Goal: Task Accomplishment & Management: Use online tool/utility

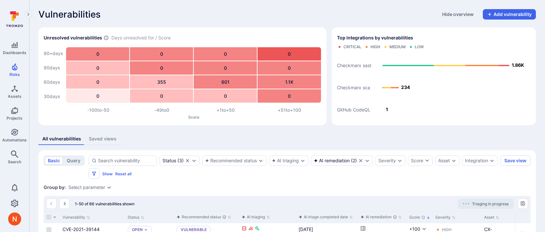
scroll to position [105, 0]
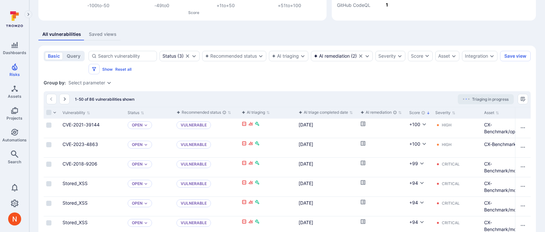
drag, startPoint x: 0, startPoint y: 0, endPoint x: 352, endPoint y: 81, distance: 361.3
click at [352, 81] on div "Group by: Select parameter" at bounding box center [287, 82] width 487 height 7
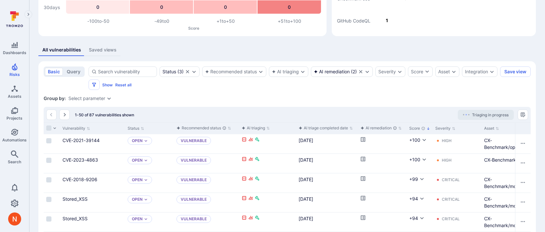
scroll to position [58, 0]
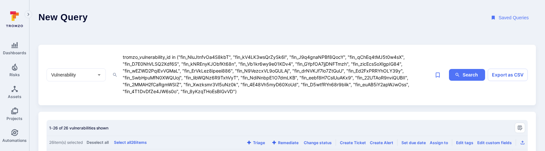
scroll to position [29, 0]
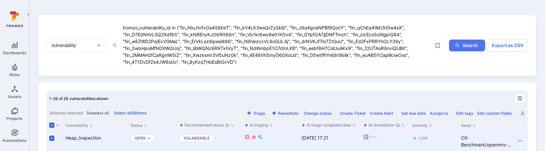
drag, startPoint x: 181, startPoint y: 27, endPoint x: 234, endPoint y: 62, distance: 63.3
click at [234, 62] on textarea "tromzo_vulnerability_id in ("fin_NluJtnfvOa4S8kbT", "fin_kV4LK3wsQrZySk6l", "fi…" at bounding box center [276, 44] width 309 height 42
paste textarea "uNtAR0Wor4yzdA37"
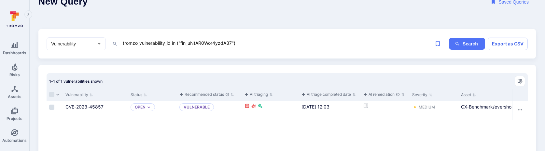
scroll to position [32, 0]
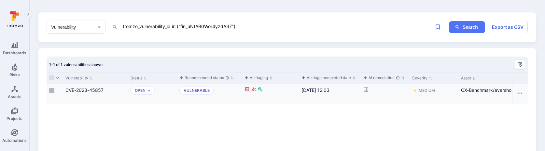
click at [52, 89] on input "Select row" at bounding box center [51, 90] width 5 height 5
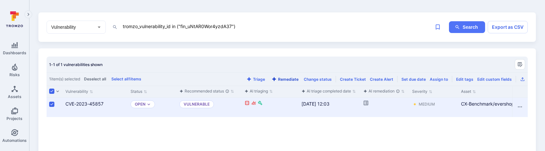
click at [289, 79] on button "Remediate" at bounding box center [285, 79] width 30 height 5
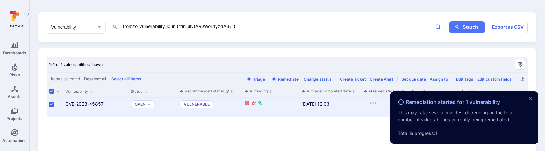
click at [96, 103] on link "CVE-2023-45857" at bounding box center [84, 104] width 38 height 6
drag, startPoint x: 181, startPoint y: 27, endPoint x: 254, endPoint y: 25, distance: 73.3
click at [254, 25] on textarea "tromzo_vulnerability_id in ("fin_uNtAR0Wor4yzdA37")" at bounding box center [276, 26] width 309 height 8
paste textarea "UcU3X76f5B1sSW9t", "fin_2OXSffDZpBzvWlP0", "fin_AD1fSc29U9BafpIe", "fin_Dndj7wr…"
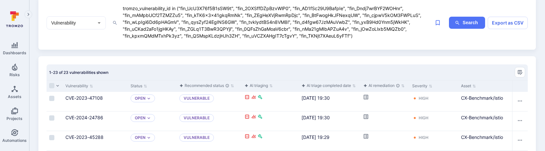
scroll to position [5, 0]
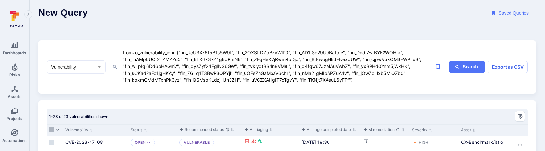
type textarea "tromzo_vulnerability_id in ("fin_UcU3X76f5B1sSW9t", "fin_2OXSffDZpBzvWlP0", "fi…"
click at [53, 129] on input "Select all rows" at bounding box center [51, 129] width 5 height 5
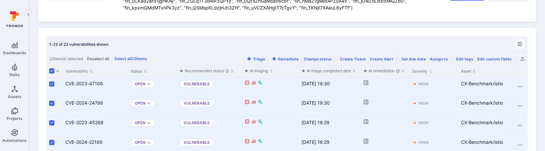
scroll to position [93, 0]
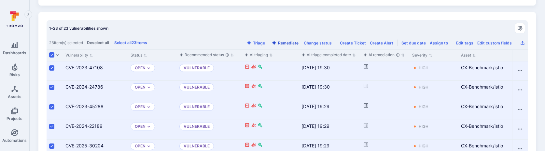
click at [293, 44] on button "Remediate" at bounding box center [285, 42] width 30 height 5
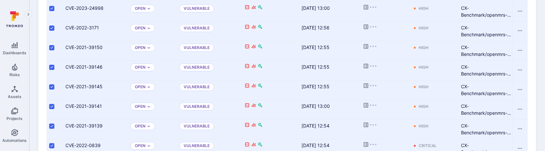
scroll to position [470, 0]
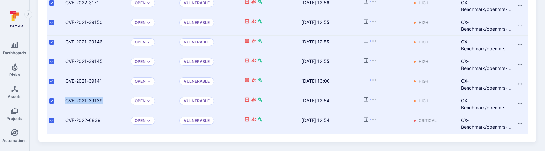
click at [91, 78] on link "CVE-2021-39141" at bounding box center [83, 81] width 36 height 6
click at [94, 61] on link "CVE-2021-39145" at bounding box center [83, 61] width 37 height 6
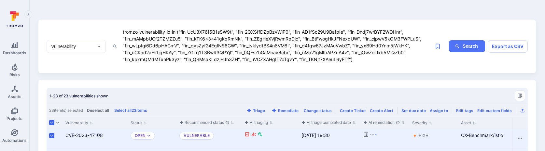
scroll to position [13, 0]
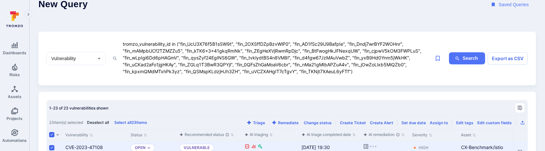
click at [96, 122] on button "Deselect all" at bounding box center [98, 122] width 25 height 5
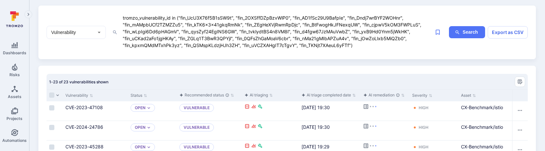
scroll to position [81, 0]
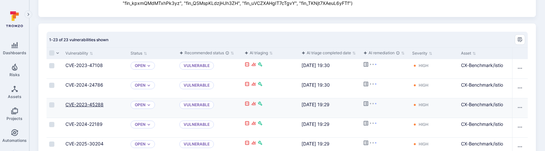
click at [95, 104] on link "CVE-2023-45288" at bounding box center [84, 104] width 38 height 6
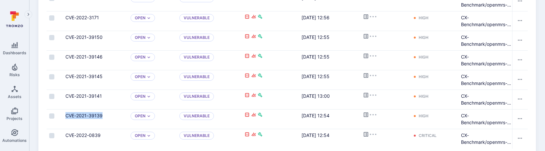
scroll to position [457, 0]
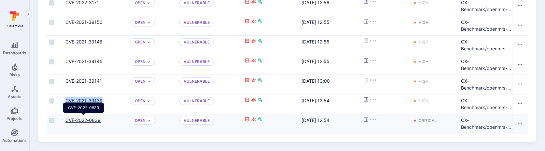
click at [77, 118] on link "CVE-2022-0839" at bounding box center [82, 120] width 35 height 6
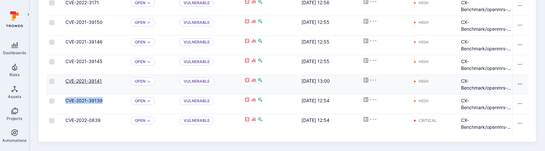
click at [77, 80] on link "CVE-2021-39141" at bounding box center [83, 81] width 36 height 6
click at [54, 82] on input "Select row" at bounding box center [51, 81] width 5 height 5
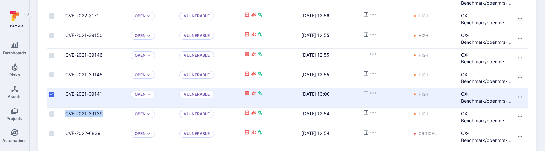
click at [83, 95] on link "CVE-2021-39141" at bounding box center [83, 94] width 36 height 6
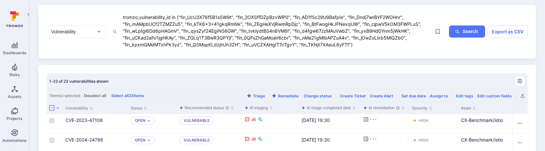
scroll to position [46, 0]
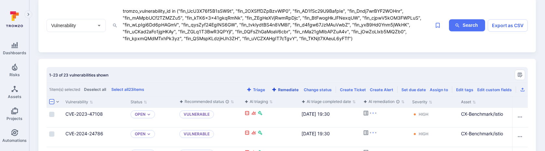
click at [290, 89] on button "Remediate" at bounding box center [285, 89] width 30 height 5
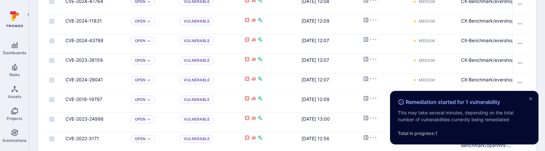
scroll to position [470, 0]
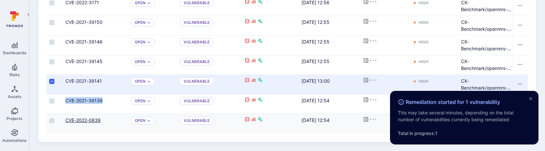
click at [77, 118] on link "CVE-2022-0839" at bounding box center [82, 120] width 35 height 6
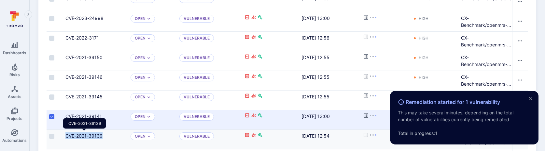
click at [98, 135] on link "CVE-2021-39139" at bounding box center [83, 136] width 37 height 6
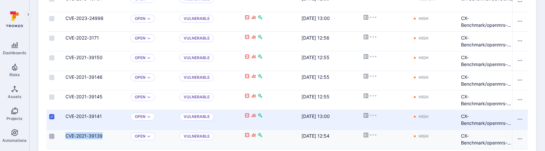
click at [53, 137] on input "Select row" at bounding box center [51, 135] width 5 height 5
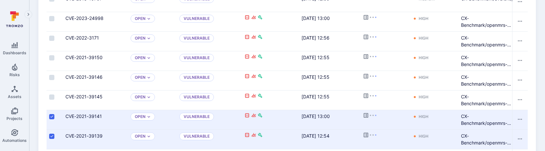
click at [55, 115] on label "Cell for selection" at bounding box center [52, 116] width 8 height 7
click at [54, 115] on input "Select row" at bounding box center [51, 116] width 5 height 5
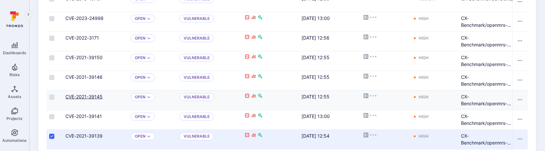
click at [76, 94] on link "CVE-2021-39145" at bounding box center [83, 97] width 37 height 6
click at [50, 77] on input "Select row" at bounding box center [51, 77] width 5 height 5
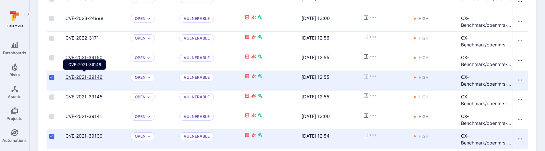
click at [73, 77] on link "CVE-2021-39146" at bounding box center [83, 77] width 37 height 6
click at [52, 56] on input "Select row" at bounding box center [51, 57] width 5 height 5
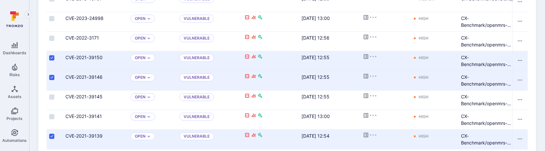
click at [51, 79] on input "Select row" at bounding box center [51, 77] width 5 height 5
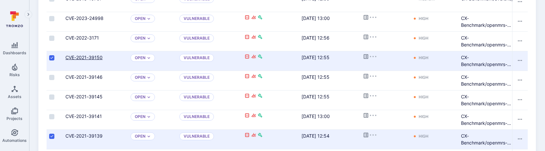
click at [86, 57] on link "CVE-2021-39150" at bounding box center [83, 57] width 37 height 6
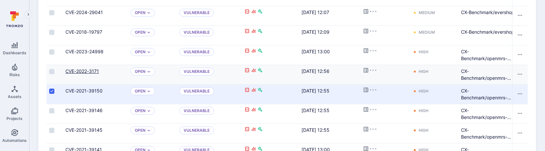
click at [77, 70] on link "CVE-2022-3171" at bounding box center [82, 71] width 34 height 6
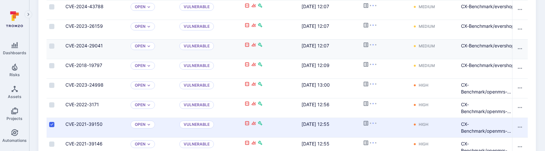
scroll to position [366, 0]
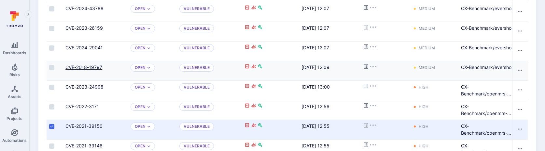
click at [94, 65] on link "CVE-2018-19797" at bounding box center [83, 67] width 37 height 6
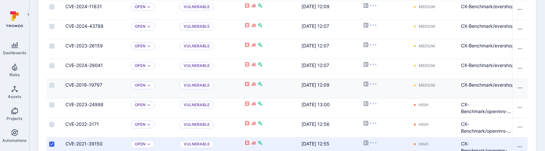
scroll to position [346, 0]
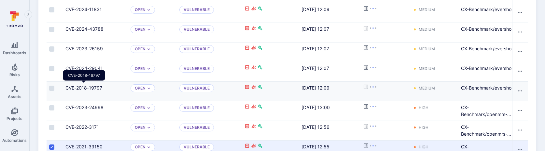
click at [78, 88] on link "CVE-2018-19797" at bounding box center [83, 88] width 37 height 6
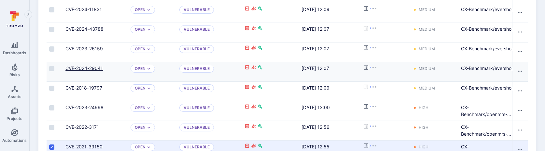
click at [82, 67] on link "CVE-2024-29041" at bounding box center [83, 68] width 37 height 6
click at [84, 47] on link "CVE-2023-26159" at bounding box center [83, 49] width 37 height 6
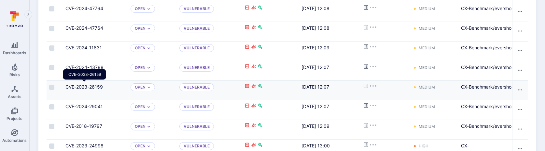
scroll to position [288, 0]
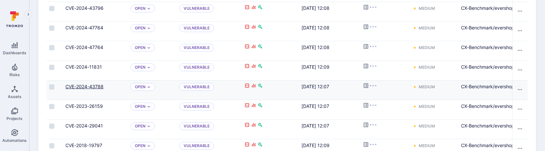
click at [88, 85] on link "CVE-2024-43788" at bounding box center [84, 86] width 38 height 6
click at [86, 66] on link "CVE-2024-11831" at bounding box center [83, 67] width 36 height 6
click at [90, 45] on link "CVE-2024-47764" at bounding box center [84, 47] width 38 height 6
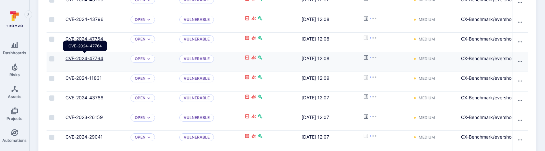
scroll to position [258, 0]
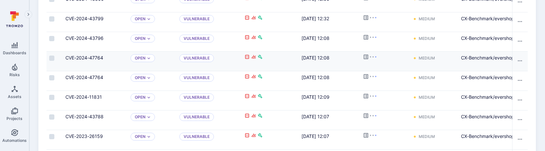
click at [90, 61] on div "CVE-2024-47764" at bounding box center [95, 57] width 60 height 7
click at [90, 59] on link "CVE-2024-47764" at bounding box center [84, 58] width 38 height 6
click at [92, 36] on link "CVE-2024-43796" at bounding box center [84, 38] width 38 height 6
click at [93, 19] on link "CVE-2024-43799" at bounding box center [84, 19] width 38 height 6
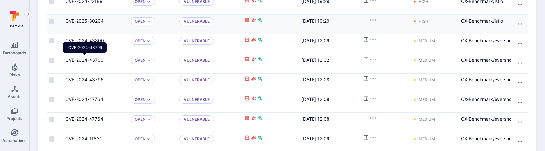
scroll to position [203, 0]
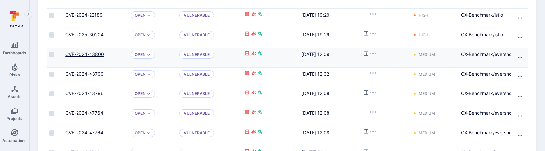
click at [93, 53] on link "CVE-2024-43800" at bounding box center [84, 54] width 38 height 6
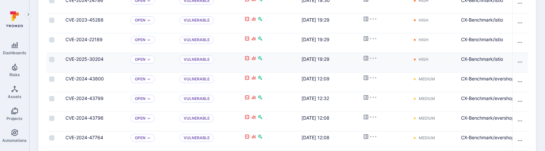
scroll to position [0, 0]
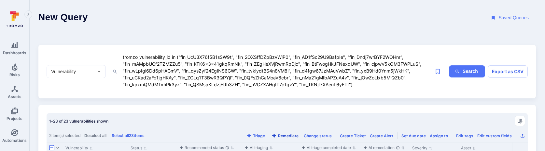
click at [287, 135] on button "Remediate" at bounding box center [285, 135] width 30 height 5
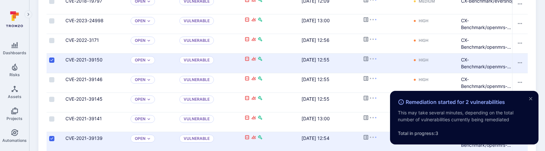
scroll to position [470, 0]
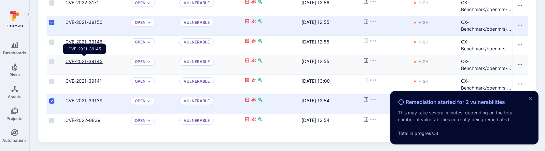
click at [97, 61] on link "CVE-2021-39145" at bounding box center [83, 61] width 37 height 6
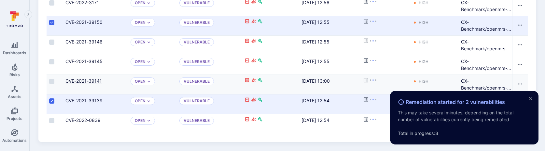
click at [95, 79] on link "CVE-2021-39141" at bounding box center [83, 81] width 36 height 6
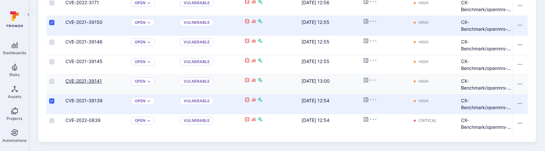
click at [76, 80] on link "CVE-2021-39141" at bounding box center [83, 81] width 36 height 6
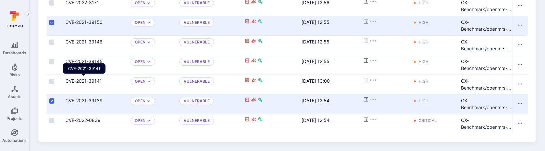
click at [85, 18] on div "CVE-2021-39150" at bounding box center [95, 25] width 65 height 19
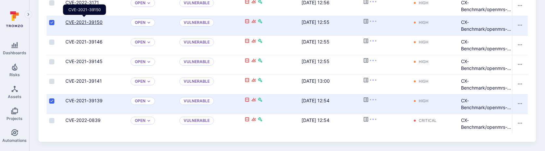
click at [85, 20] on link "CVE-2021-39150" at bounding box center [83, 22] width 37 height 6
click at [76, 95] on div "CVE-2021-39139" at bounding box center [95, 103] width 65 height 19
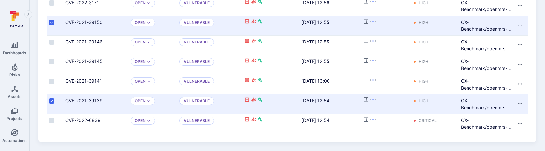
click at [76, 97] on link "CVE-2021-39139" at bounding box center [83, 100] width 37 height 6
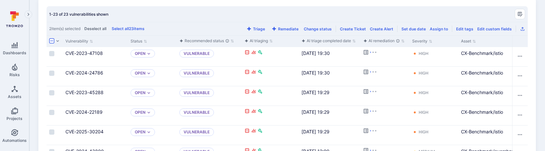
scroll to position [67, 0]
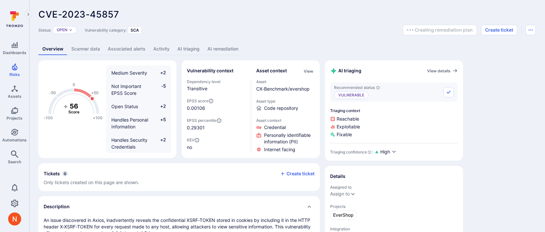
click at [230, 50] on link "AI remediation" at bounding box center [223, 49] width 39 height 12
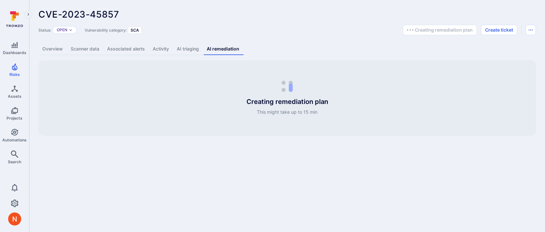
click at [173, 47] on link "Activity" at bounding box center [161, 49] width 24 height 12
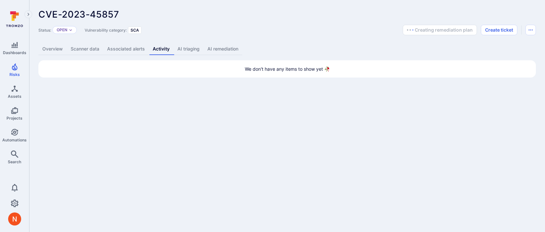
click at [186, 48] on link "AI triaging" at bounding box center [189, 49] width 30 height 12
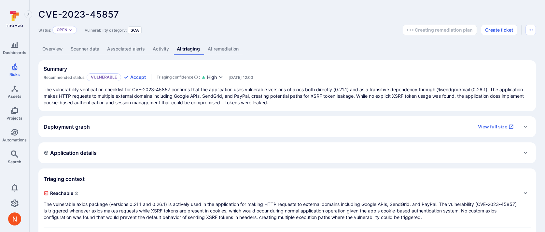
click at [231, 44] on link "AI remediation" at bounding box center [223, 49] width 39 height 12
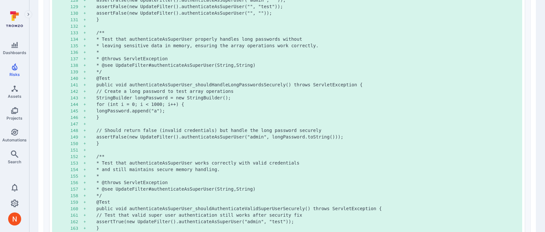
scroll to position [1268, 0]
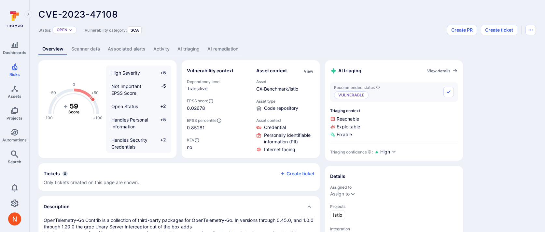
click at [215, 53] on link "AI remediation" at bounding box center [223, 49] width 39 height 12
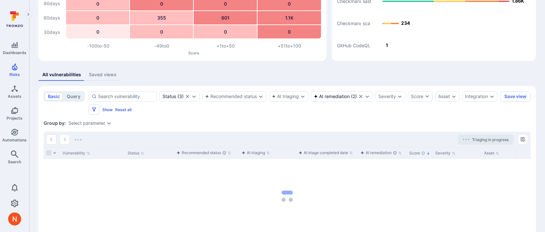
scroll to position [105, 0]
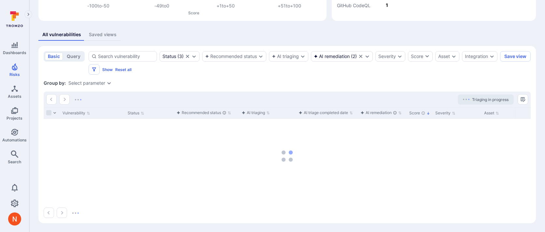
scroll to position [105, 0]
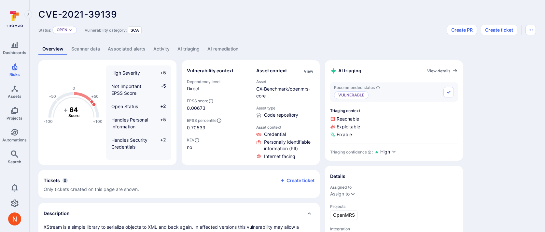
click at [225, 48] on link "AI remediation" at bounding box center [223, 49] width 39 height 12
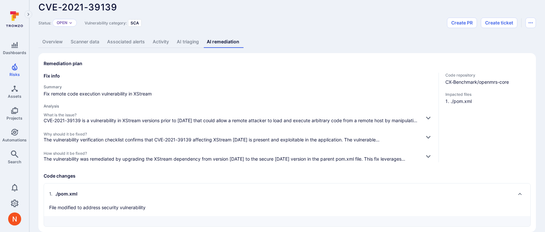
scroll to position [15, 0]
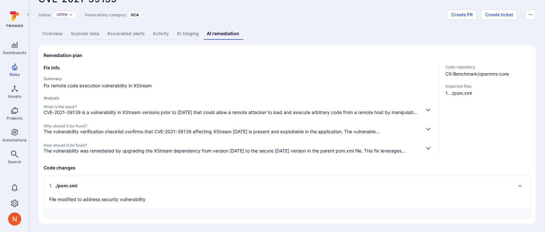
click at [160, 194] on div "1 . ./pom.xml File modified to address security vulnerability" at bounding box center [280, 191] width 463 height 22
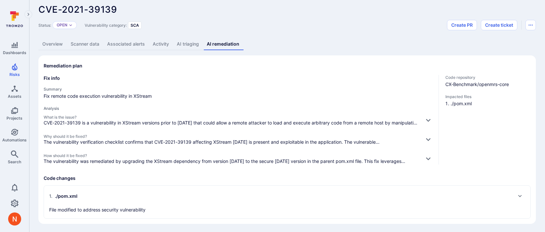
click at [153, 210] on div "1 . ./pom.xml File modified to address security vulnerability" at bounding box center [280, 202] width 463 height 22
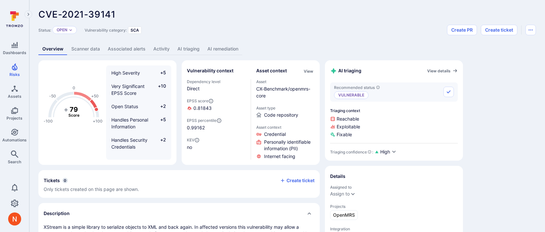
click at [220, 44] on link "AI remediation" at bounding box center [223, 49] width 39 height 12
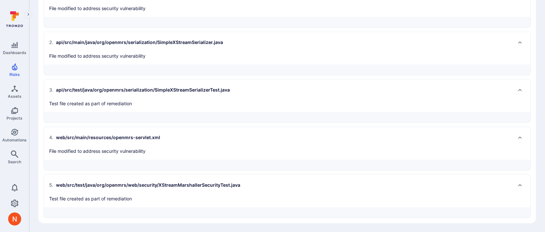
scroll to position [149, 0]
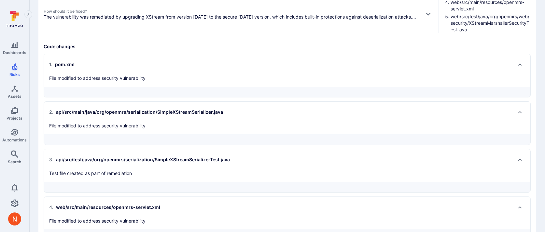
click at [124, 73] on div "1 . pom.xml File modified to address security vulnerability" at bounding box center [280, 70] width 463 height 22
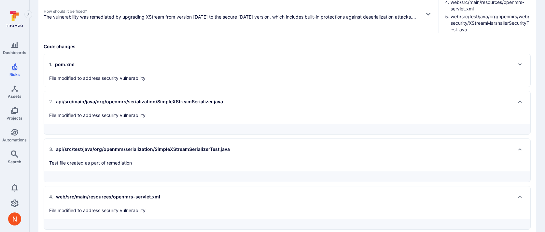
click at [124, 73] on div "1 . pom.xml File modified to address security vulnerability" at bounding box center [280, 70] width 463 height 22
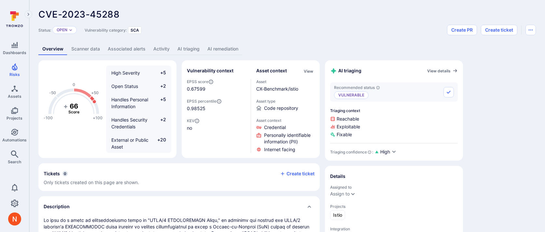
click at [225, 53] on link "AI remediation" at bounding box center [223, 49] width 39 height 12
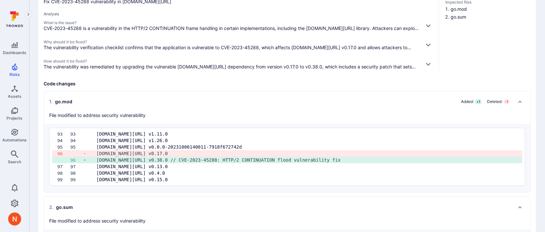
scroll to position [121, 0]
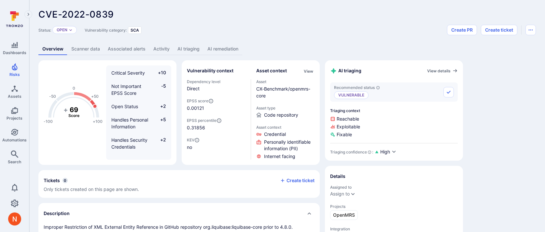
click at [222, 47] on link "AI remediation" at bounding box center [223, 49] width 39 height 12
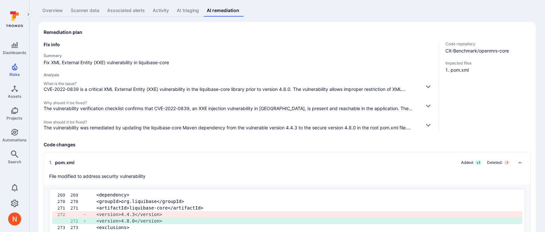
scroll to position [73, 0]
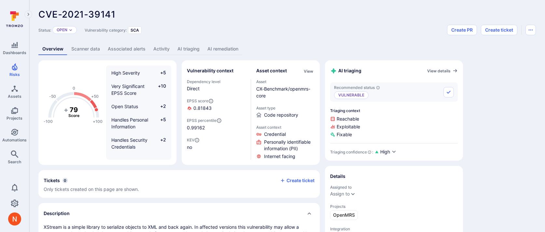
click at [215, 49] on link "AI remediation" at bounding box center [223, 49] width 39 height 12
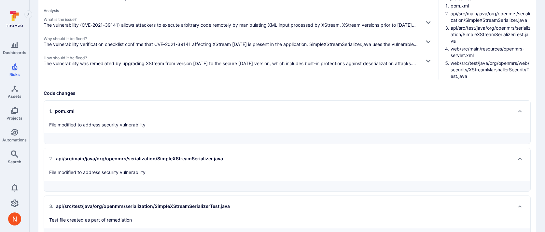
scroll to position [219, 0]
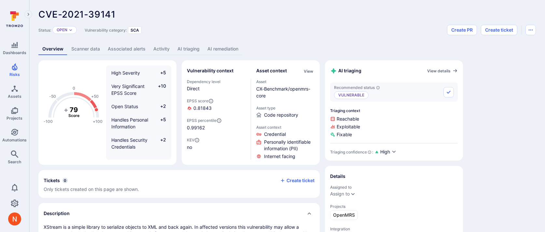
click at [213, 49] on link "AI remediation" at bounding box center [223, 49] width 39 height 12
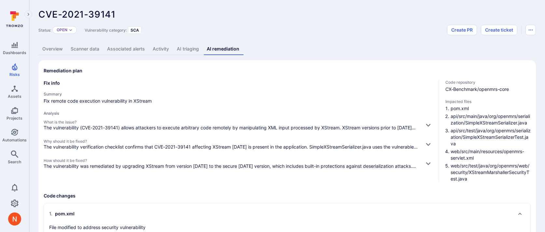
scroll to position [219, 0]
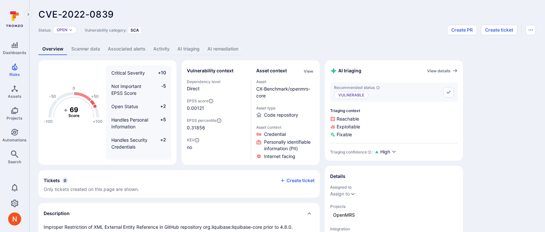
click at [220, 54] on link "AI remediation" at bounding box center [223, 49] width 39 height 12
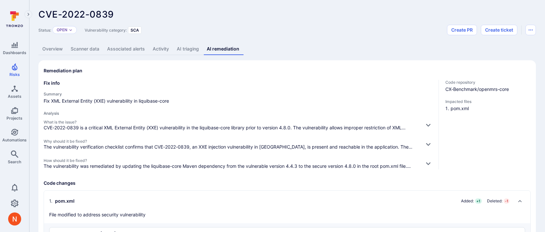
scroll to position [73, 0]
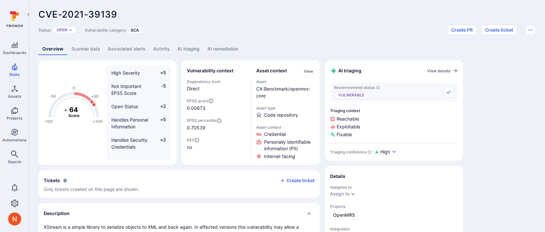
click at [229, 50] on link "AI remediation" at bounding box center [223, 49] width 39 height 12
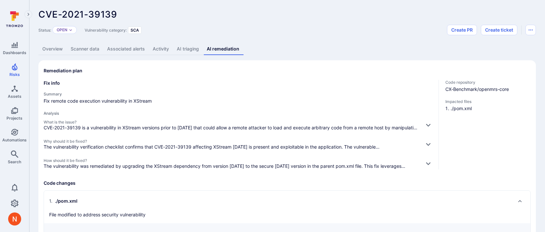
scroll to position [15, 0]
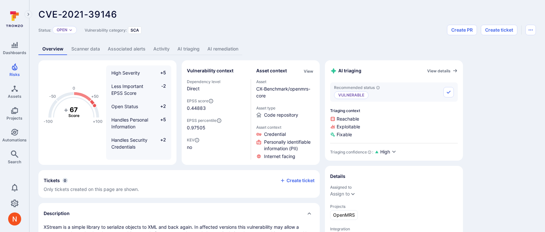
click at [228, 47] on link "AI remediation" at bounding box center [223, 49] width 39 height 12
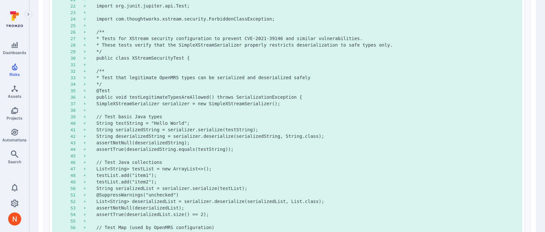
scroll to position [850, 0]
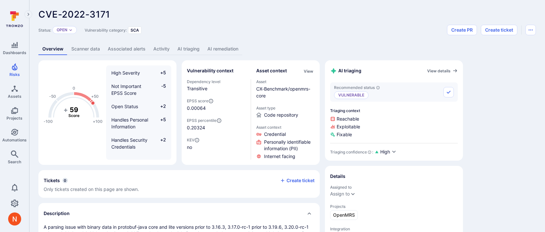
click at [240, 47] on link "AI remediation" at bounding box center [223, 49] width 39 height 12
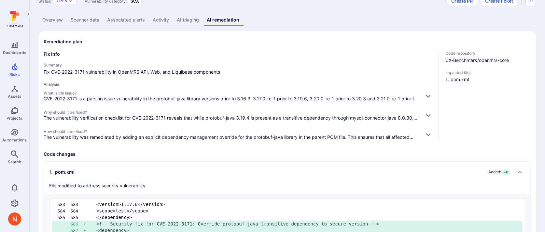
scroll to position [99, 0]
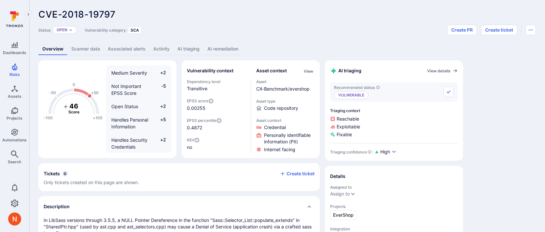
click at [212, 51] on link "AI remediation" at bounding box center [223, 49] width 39 height 12
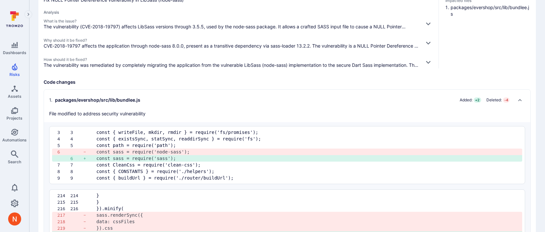
scroll to position [150, 0]
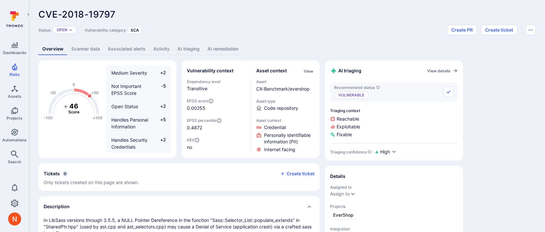
click at [231, 47] on link "AI remediation" at bounding box center [223, 49] width 39 height 12
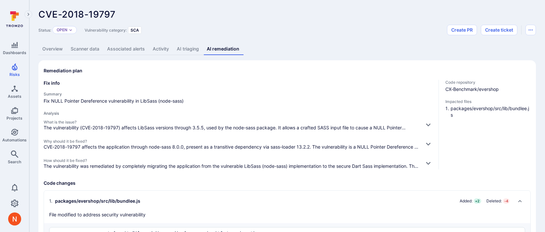
scroll to position [150, 0]
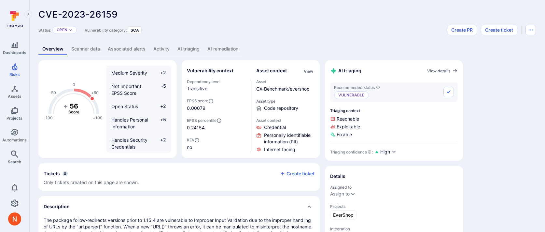
click at [206, 50] on link "AI remediation" at bounding box center [223, 49] width 39 height 12
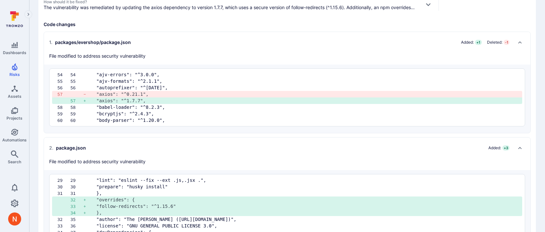
scroll to position [185, 0]
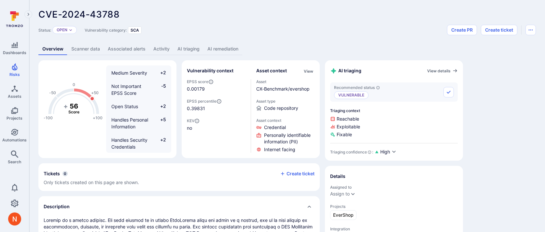
click at [224, 47] on link "AI remediation" at bounding box center [223, 49] width 39 height 12
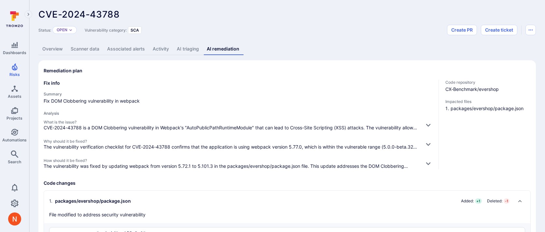
scroll to position [73, 0]
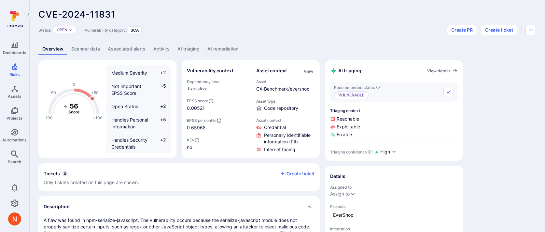
click at [229, 45] on link "AI remediation" at bounding box center [223, 49] width 39 height 12
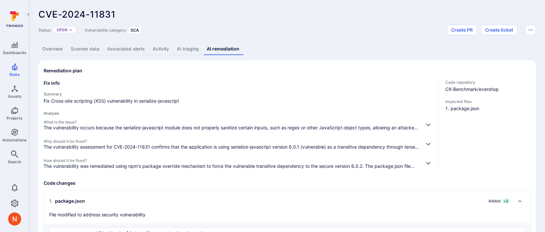
scroll to position [80, 0]
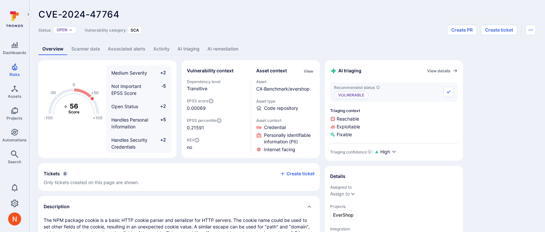
click at [234, 46] on link "AI remediation" at bounding box center [223, 49] width 39 height 12
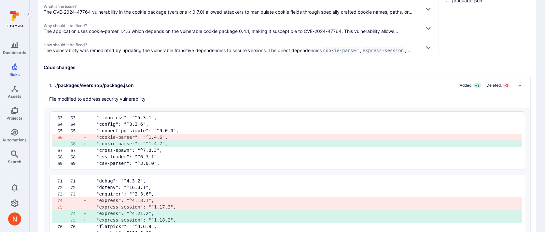
scroll to position [197, 0]
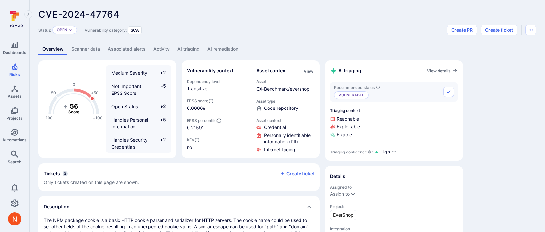
click at [234, 46] on link "AI remediation" at bounding box center [223, 49] width 39 height 12
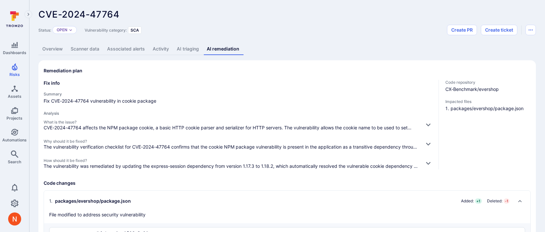
scroll to position [73, 0]
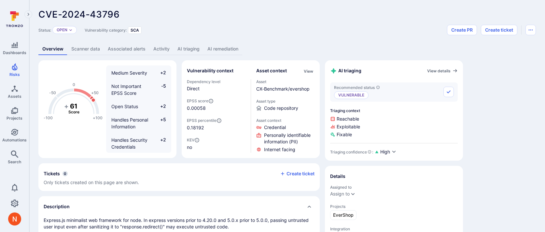
click at [234, 46] on link "AI remediation" at bounding box center [223, 49] width 39 height 12
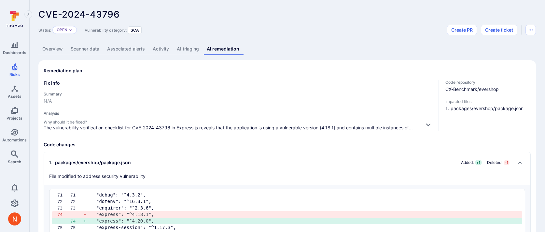
scroll to position [35, 0]
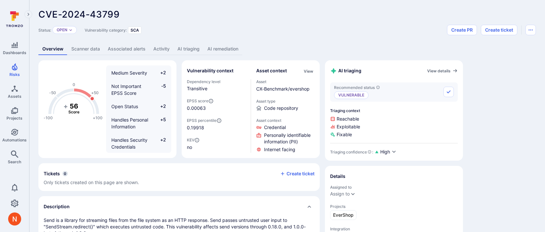
click at [234, 46] on link "AI remediation" at bounding box center [223, 49] width 39 height 12
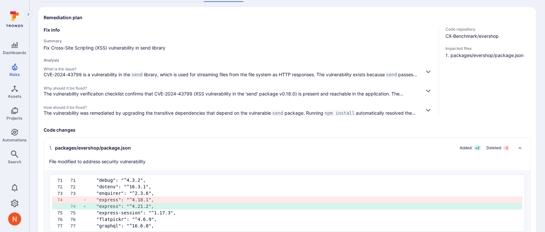
scroll to position [137, 0]
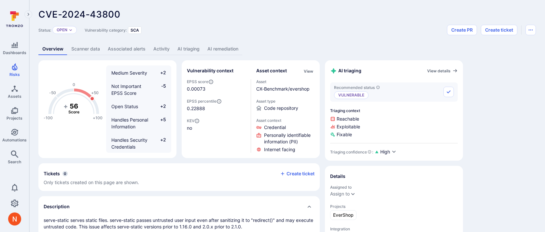
click at [234, 46] on link "AI remediation" at bounding box center [223, 49] width 39 height 12
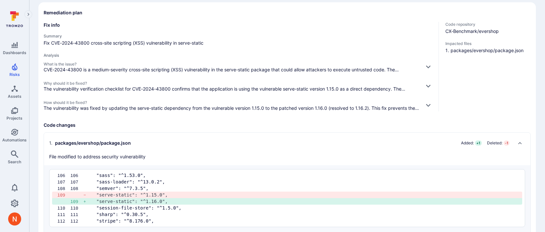
scroll to position [73, 0]
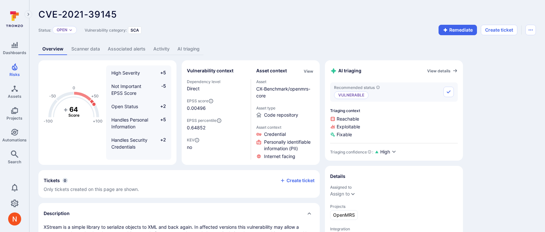
click at [179, 46] on link "AI triaging" at bounding box center [189, 49] width 30 height 12
click at [234, 47] on link "AI remediation" at bounding box center [223, 49] width 39 height 12
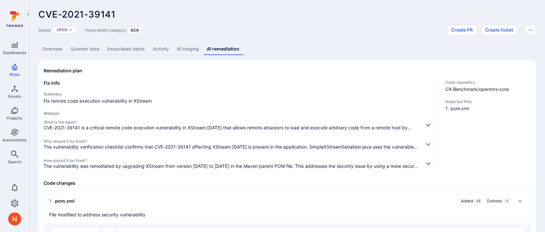
click at [281, 25] on div "Status: Open Vulnerability category: SCA Create PR Create ticket" at bounding box center [287, 30] width 498 height 10
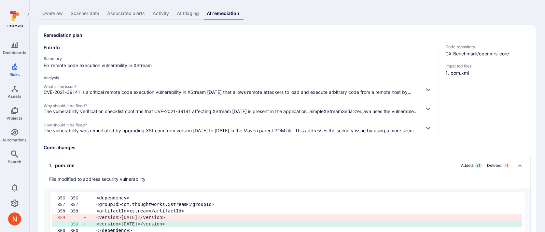
scroll to position [73, 0]
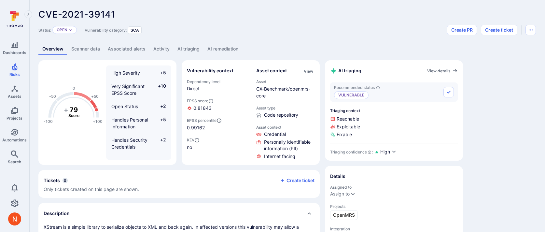
click at [228, 52] on link "AI remediation" at bounding box center [223, 49] width 39 height 12
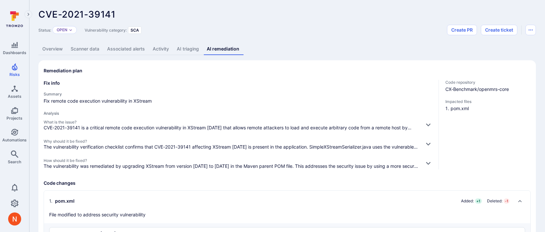
click at [226, 45] on link "AI remediation" at bounding box center [223, 49] width 40 height 12
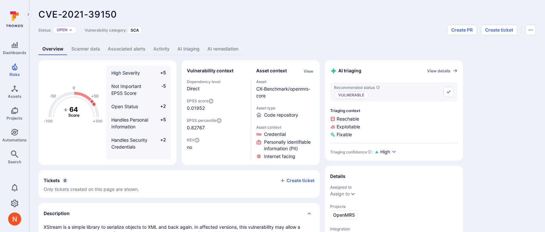
click at [219, 47] on link "AI remediation" at bounding box center [223, 49] width 39 height 12
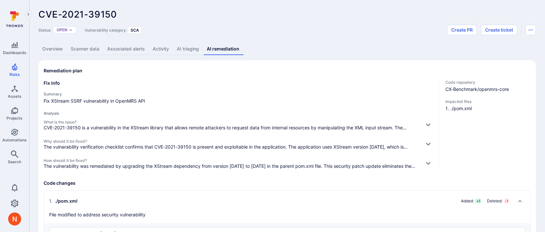
scroll to position [73, 0]
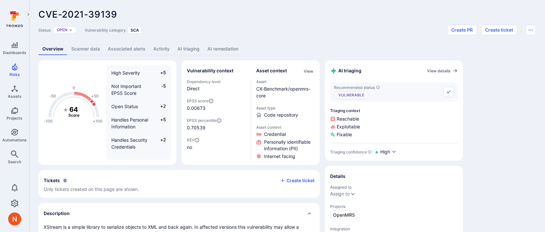
click at [226, 45] on link "AI remediation" at bounding box center [223, 49] width 39 height 12
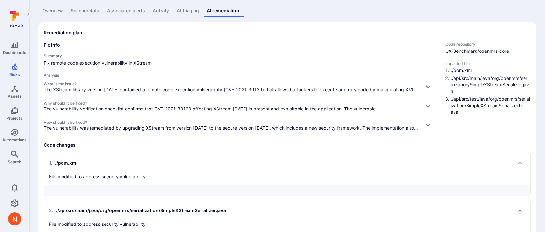
scroll to position [34, 0]
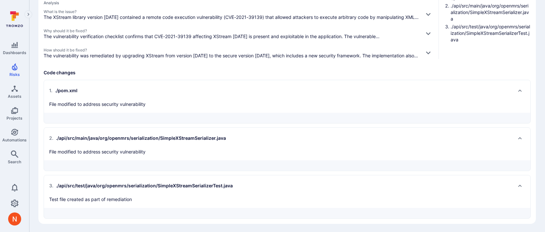
click at [383, 96] on div "1 . ./pom.xml File modified to address security vulnerability" at bounding box center [280, 96] width 463 height 22
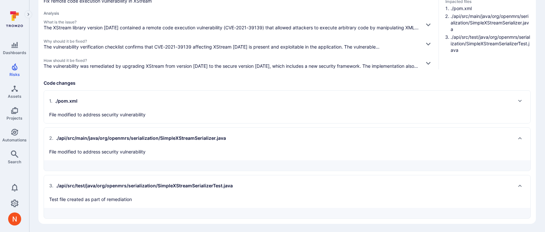
click at [383, 98] on h2 "1 . ./pom.xml" at bounding box center [280, 101] width 463 height 10
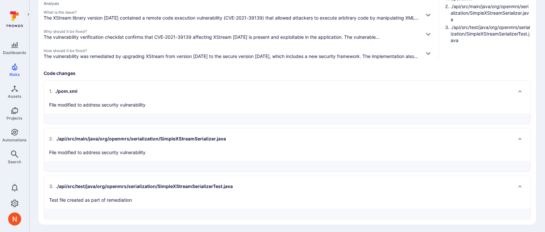
scroll to position [110, 0]
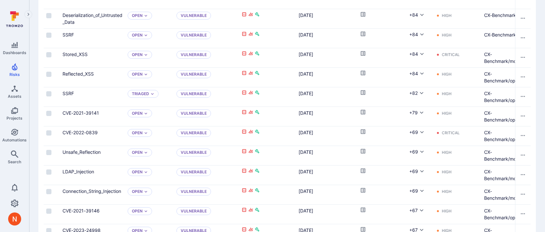
scroll to position [703, 0]
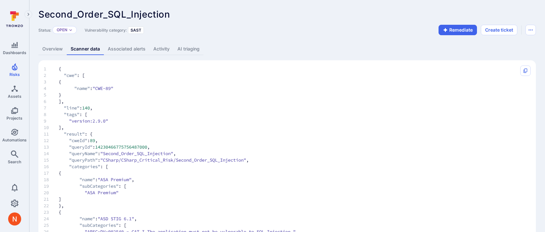
scroll to position [2050, 0]
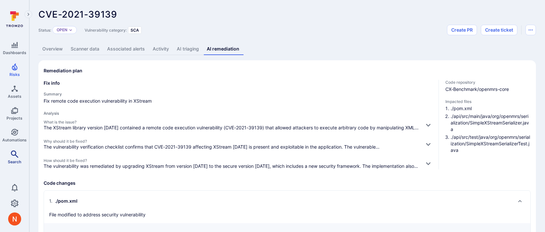
click at [18, 155] on icon "Search" at bounding box center [15, 154] width 8 height 8
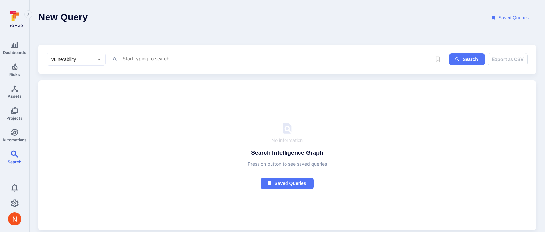
click at [142, 62] on textarea "Intelligence Graph search area" at bounding box center [276, 58] width 309 height 8
paste textarea "fin_tvklydtBS4n8VM8l"
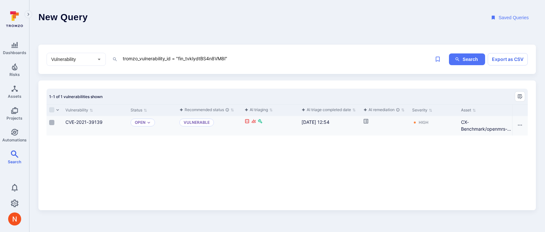
type textarea "tromzo_vulnerability_id = "fin_tvklydtBS4n8VM8l""
click at [52, 122] on input "Select row" at bounding box center [51, 122] width 5 height 5
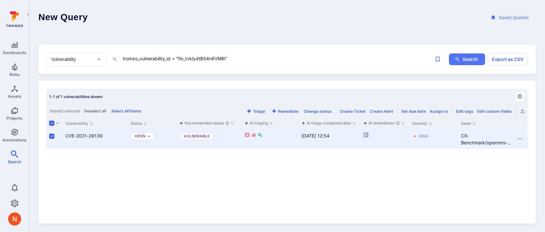
click at [282, 107] on div "Triage Remediate Change status Create Ticket Create Alert Set due date Assign t…" at bounding box center [385, 111] width 280 height 8
click at [282, 109] on button "Remediate" at bounding box center [285, 111] width 30 height 5
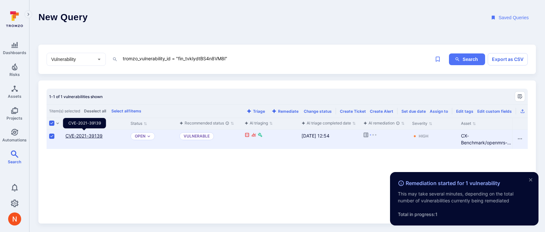
click at [81, 136] on link "CVE-2021-39139" at bounding box center [83, 136] width 37 height 6
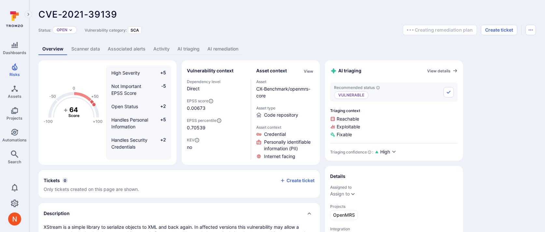
click at [217, 48] on link "AI remediation" at bounding box center [223, 49] width 39 height 12
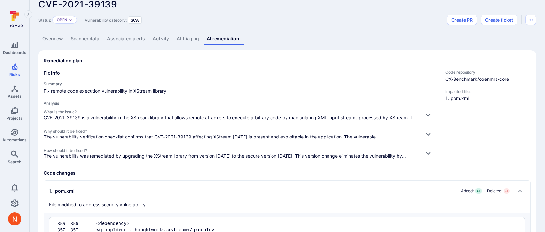
scroll to position [73, 0]
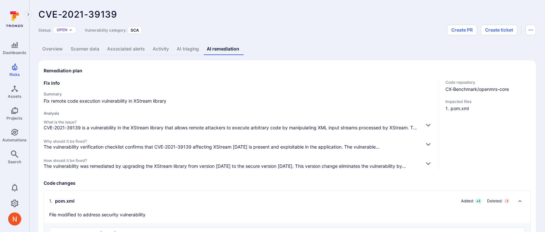
scroll to position [73, 0]
